Goal: Transaction & Acquisition: Download file/media

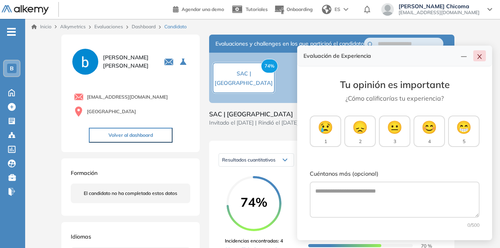
click at [479, 51] on button "button" at bounding box center [479, 55] width 13 height 11
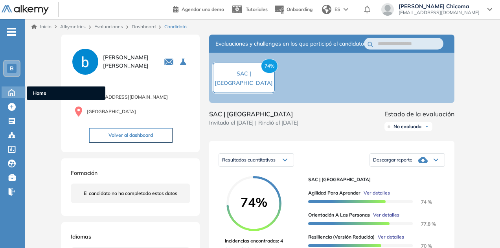
click at [12, 90] on icon at bounding box center [12, 92] width 6 height 7
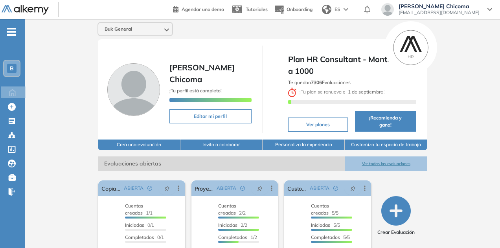
click at [404, 156] on button "Ver todas las evaluaciones" at bounding box center [386, 163] width 82 height 15
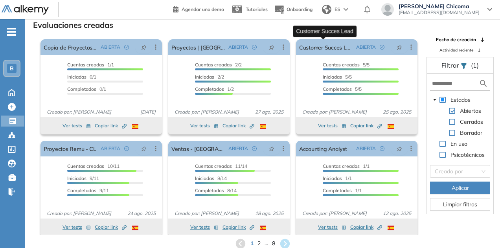
scroll to position [4, 0]
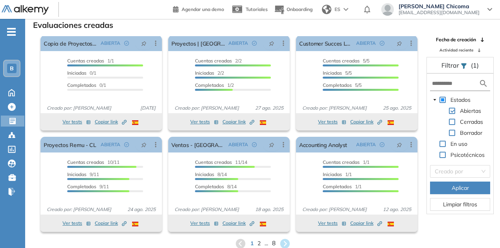
click at [273, 243] on span "8" at bounding box center [274, 243] width 4 height 9
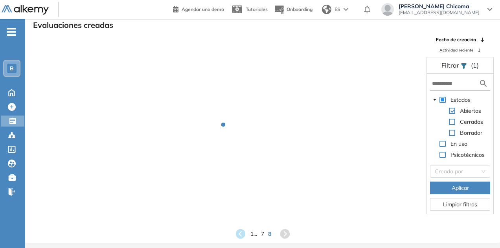
scroll to position [0, 0]
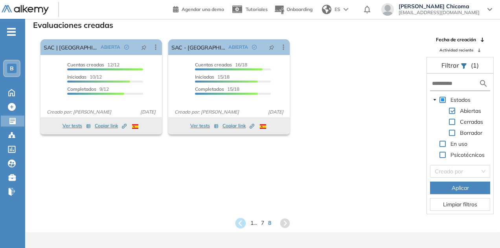
click at [238, 223] on icon at bounding box center [240, 222] width 13 height 13
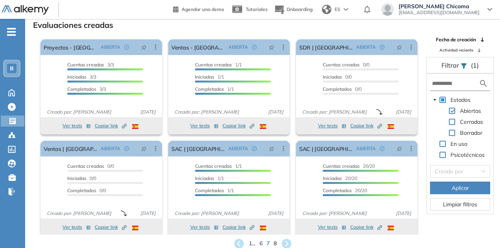
scroll to position [4, 0]
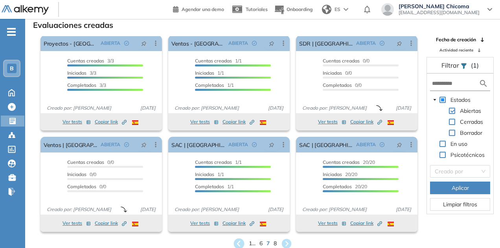
click at [238, 244] on icon at bounding box center [238, 243] width 11 height 11
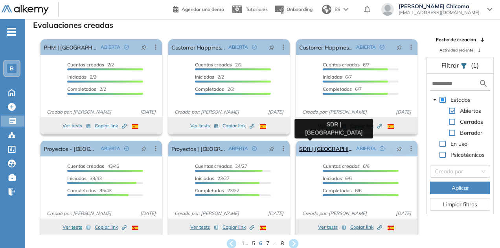
click at [314, 150] on link "SDR | [GEOGRAPHIC_DATA]" at bounding box center [326, 149] width 54 height 16
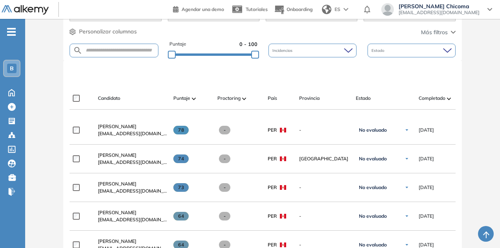
scroll to position [182, 0]
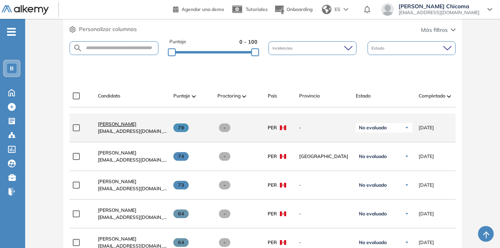
click at [117, 125] on span "[PERSON_NAME]" at bounding box center [117, 124] width 39 height 6
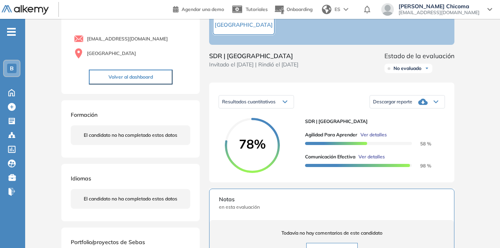
scroll to position [57, 0]
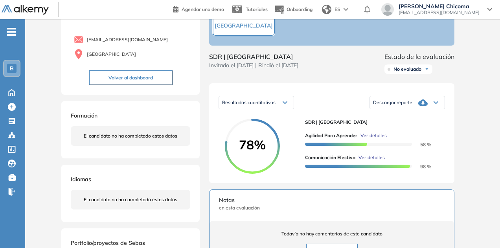
click at [279, 104] on div "Resultados cuantitativos" at bounding box center [256, 102] width 75 height 13
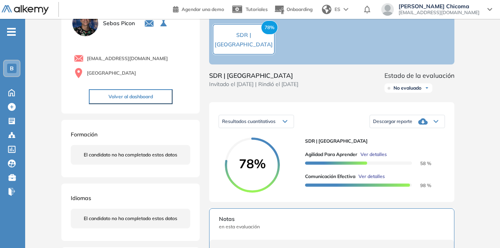
scroll to position [37, 0]
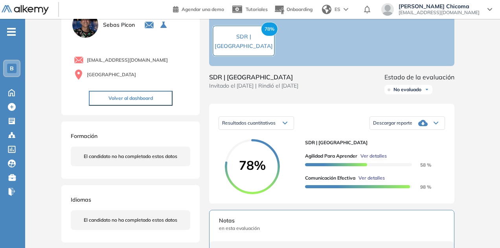
click at [435, 131] on div "Descargar reporte" at bounding box center [407, 123] width 75 height 16
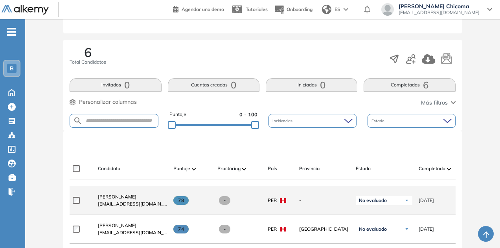
scroll to position [99, 0]
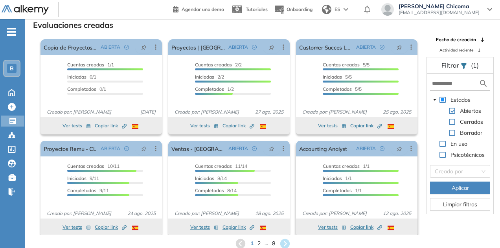
scroll to position [4, 0]
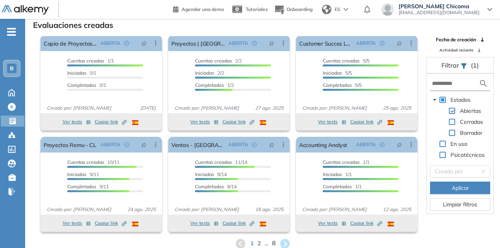
click at [274, 243] on span "8" at bounding box center [274, 243] width 4 height 9
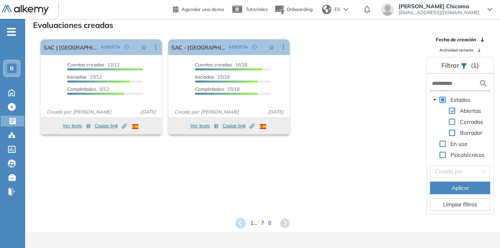
click at [236, 223] on icon at bounding box center [240, 223] width 11 height 11
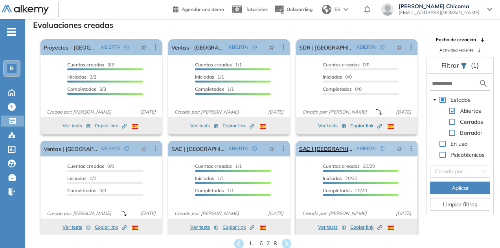
scroll to position [4, 0]
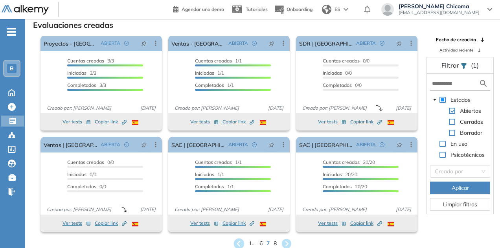
click at [236, 242] on icon at bounding box center [238, 243] width 11 height 11
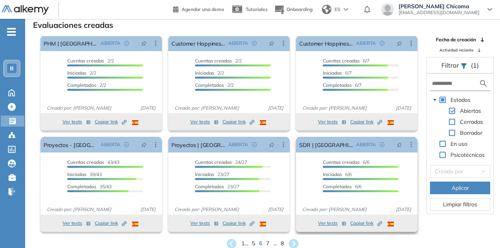
click at [358, 224] on span "Copiar link Created by potrace 1.16, written by [PERSON_NAME] [DATE]-[DATE]" at bounding box center [366, 223] width 32 height 7
